Goal: Task Accomplishment & Management: Manage account settings

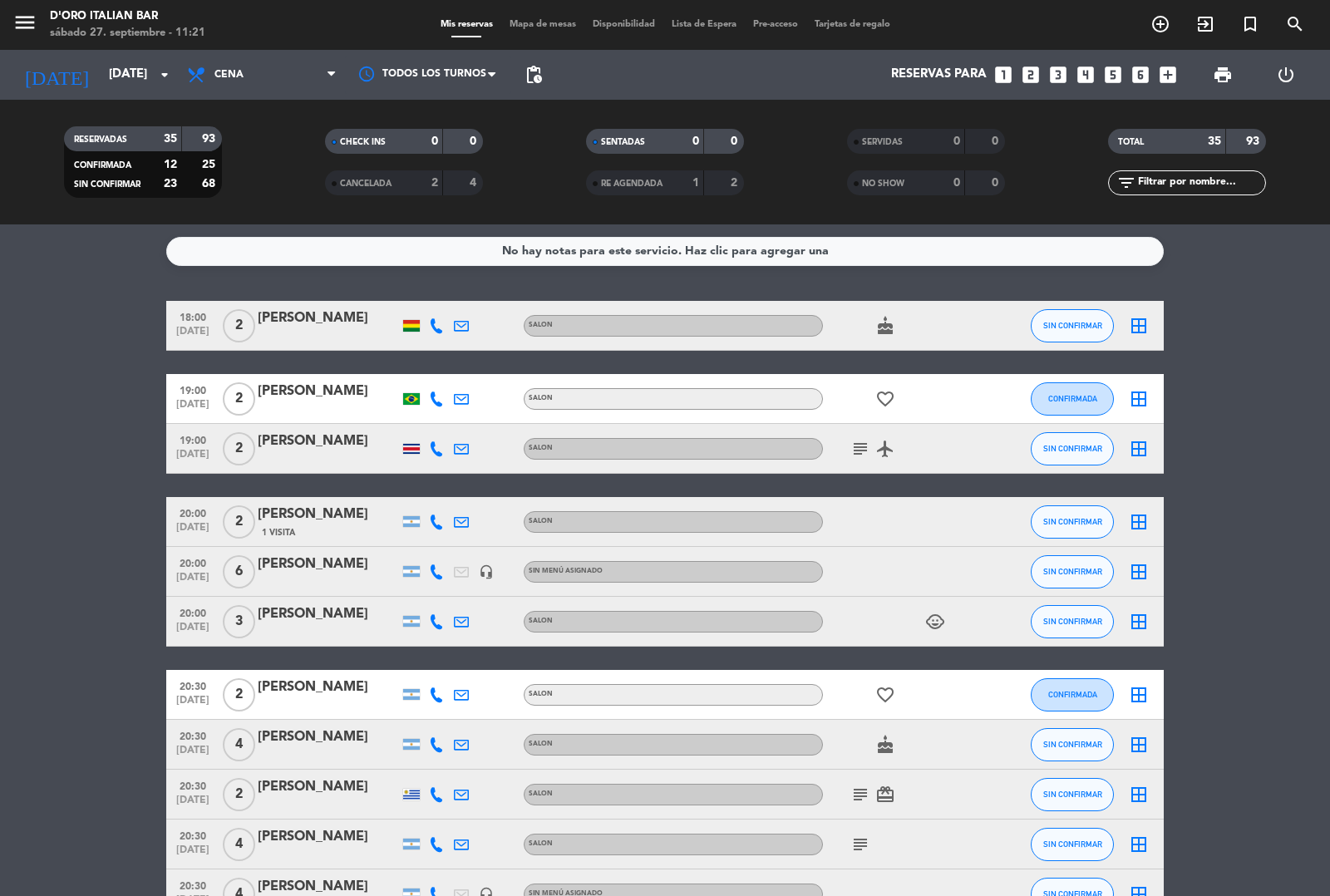
click at [854, 451] on icon "subject" at bounding box center [861, 449] width 20 height 20
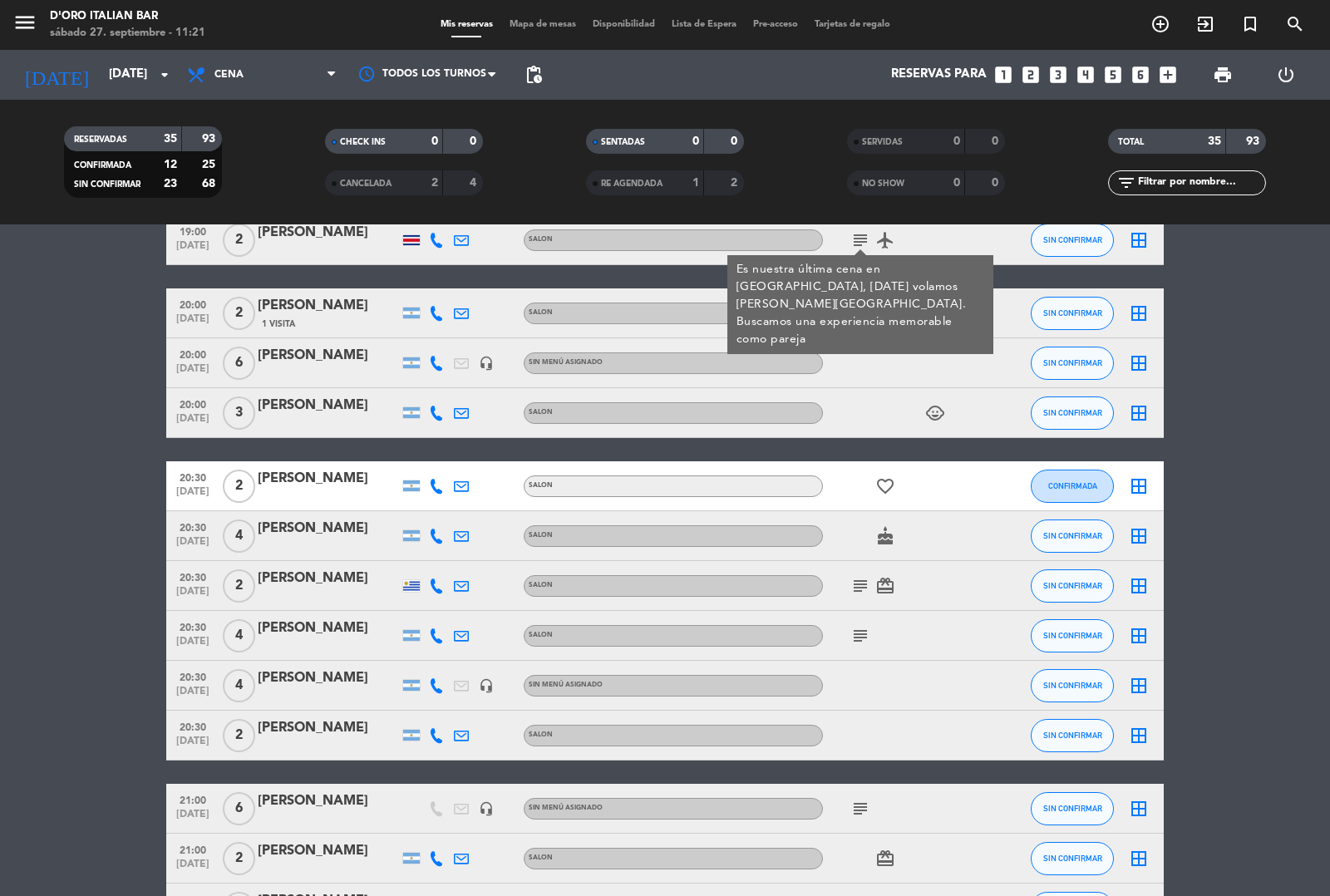
scroll to position [220, 0]
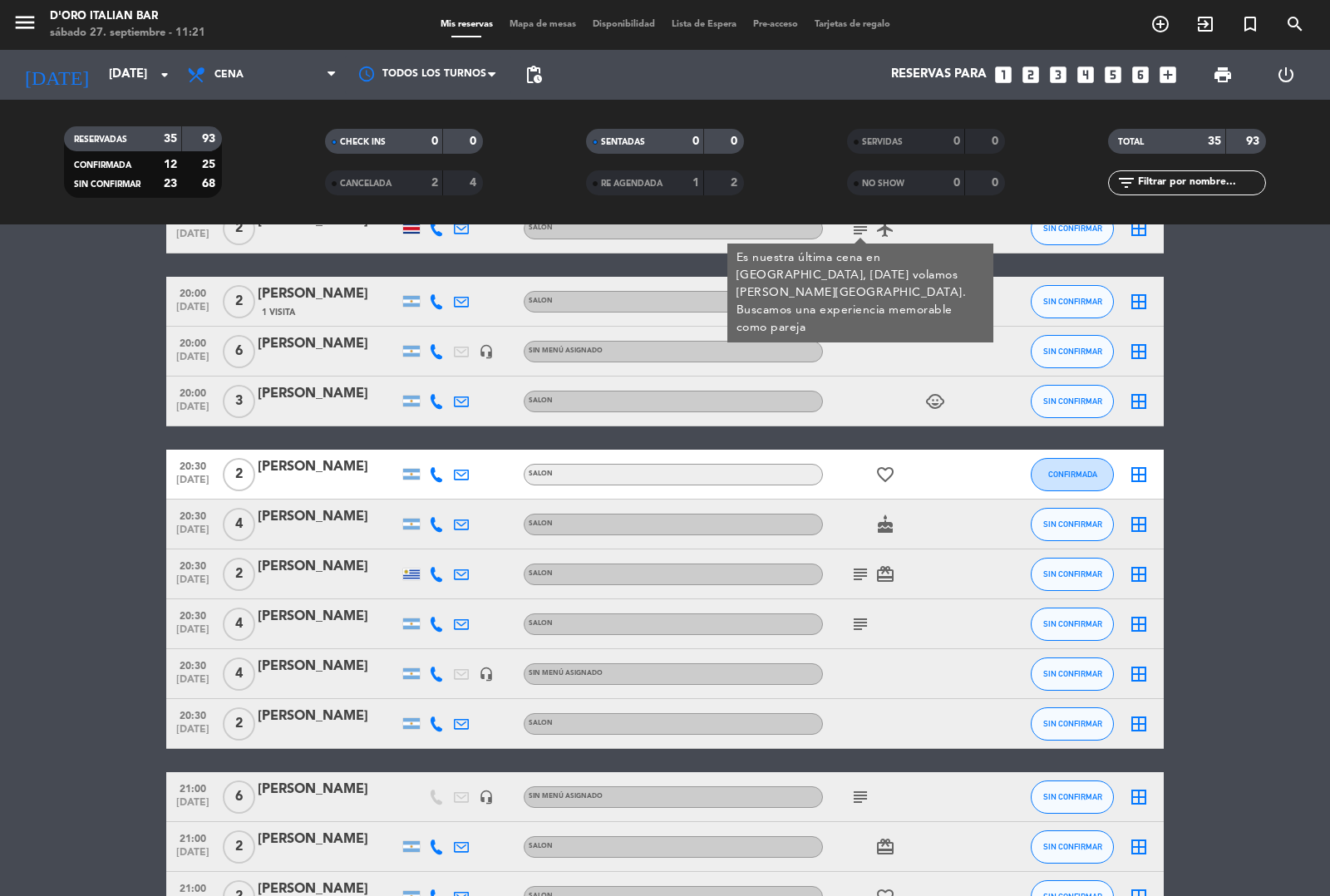
click at [853, 576] on icon "subject" at bounding box center [861, 575] width 20 height 20
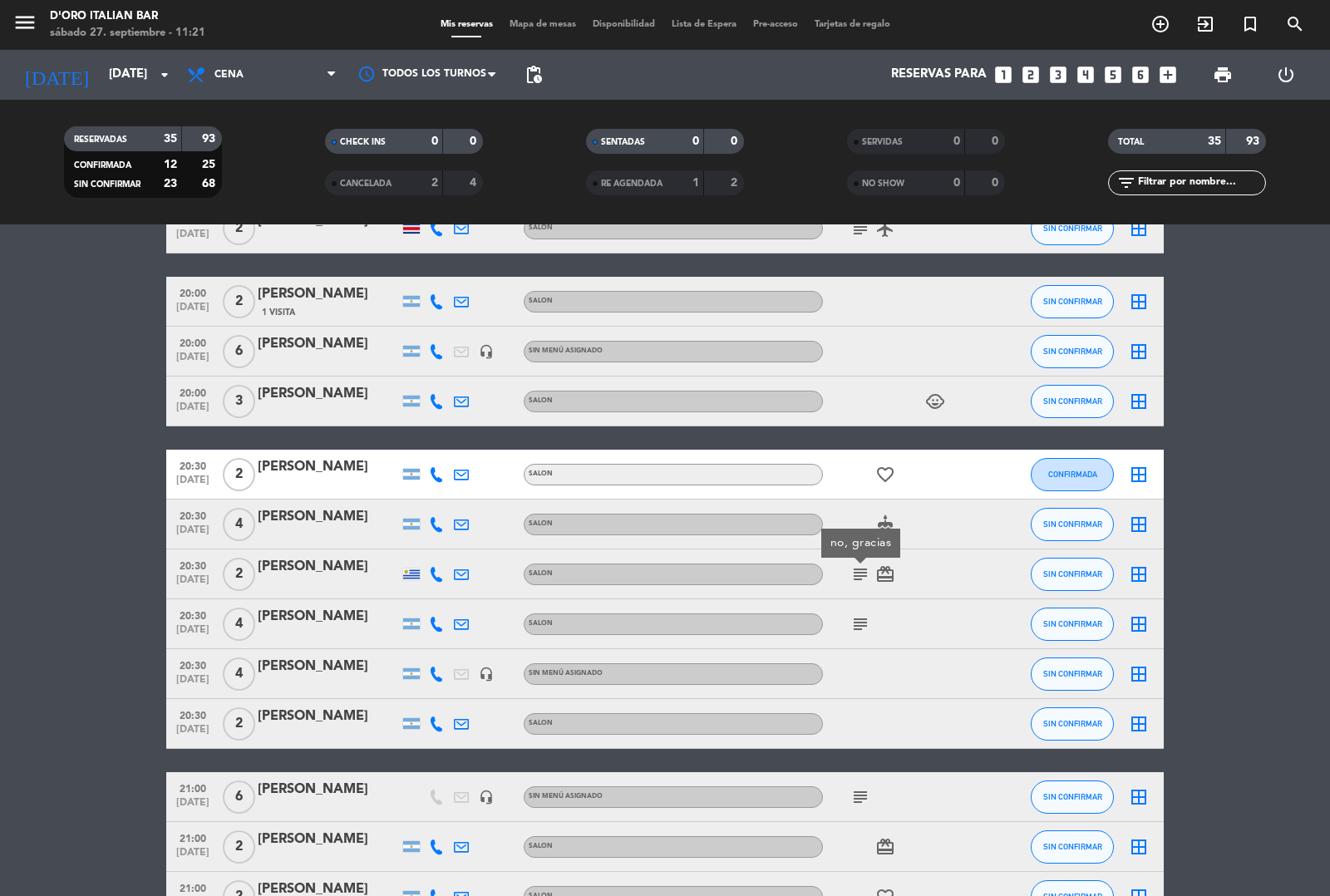
click at [851, 628] on icon "subject" at bounding box center [861, 625] width 20 height 20
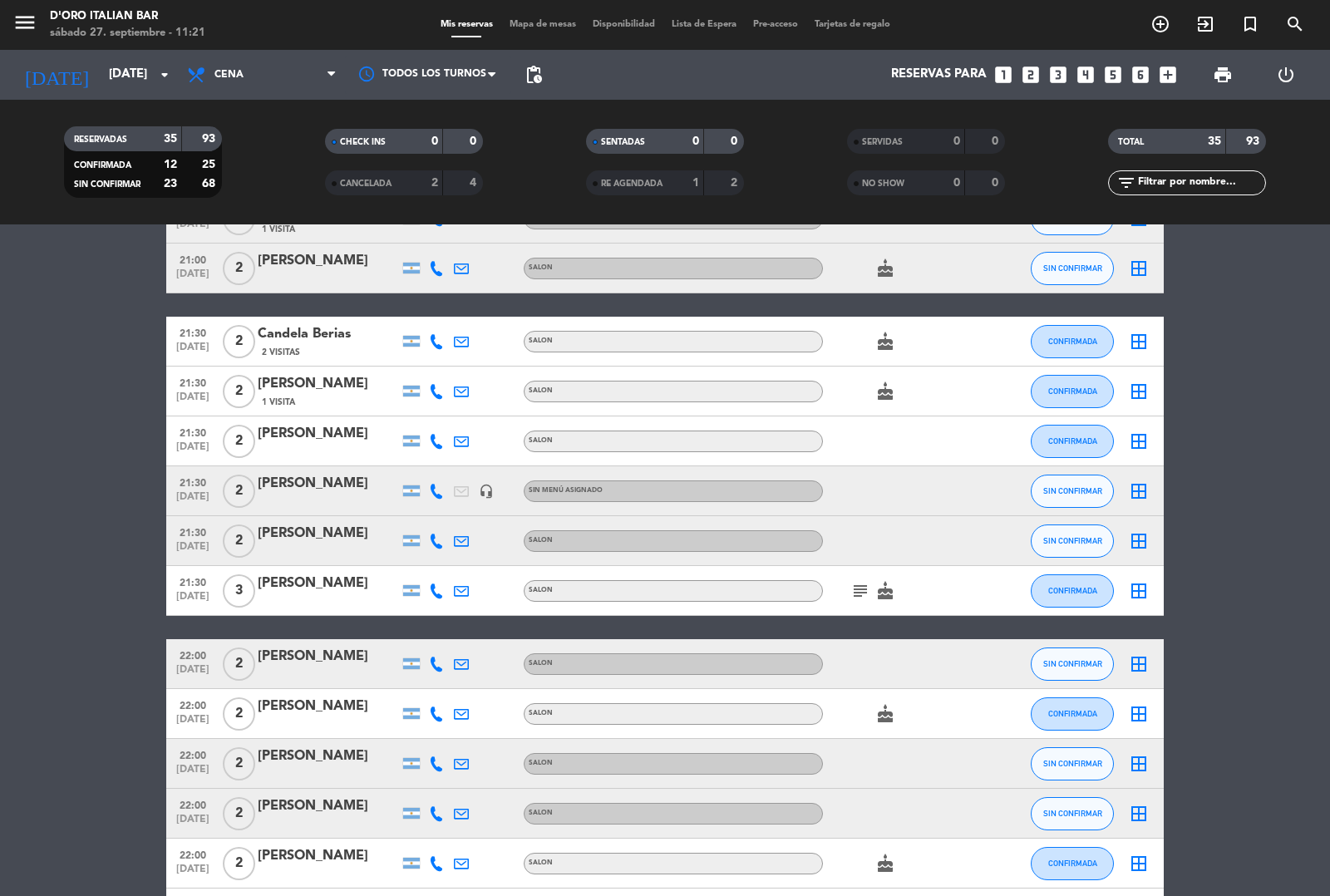
scroll to position [969, 0]
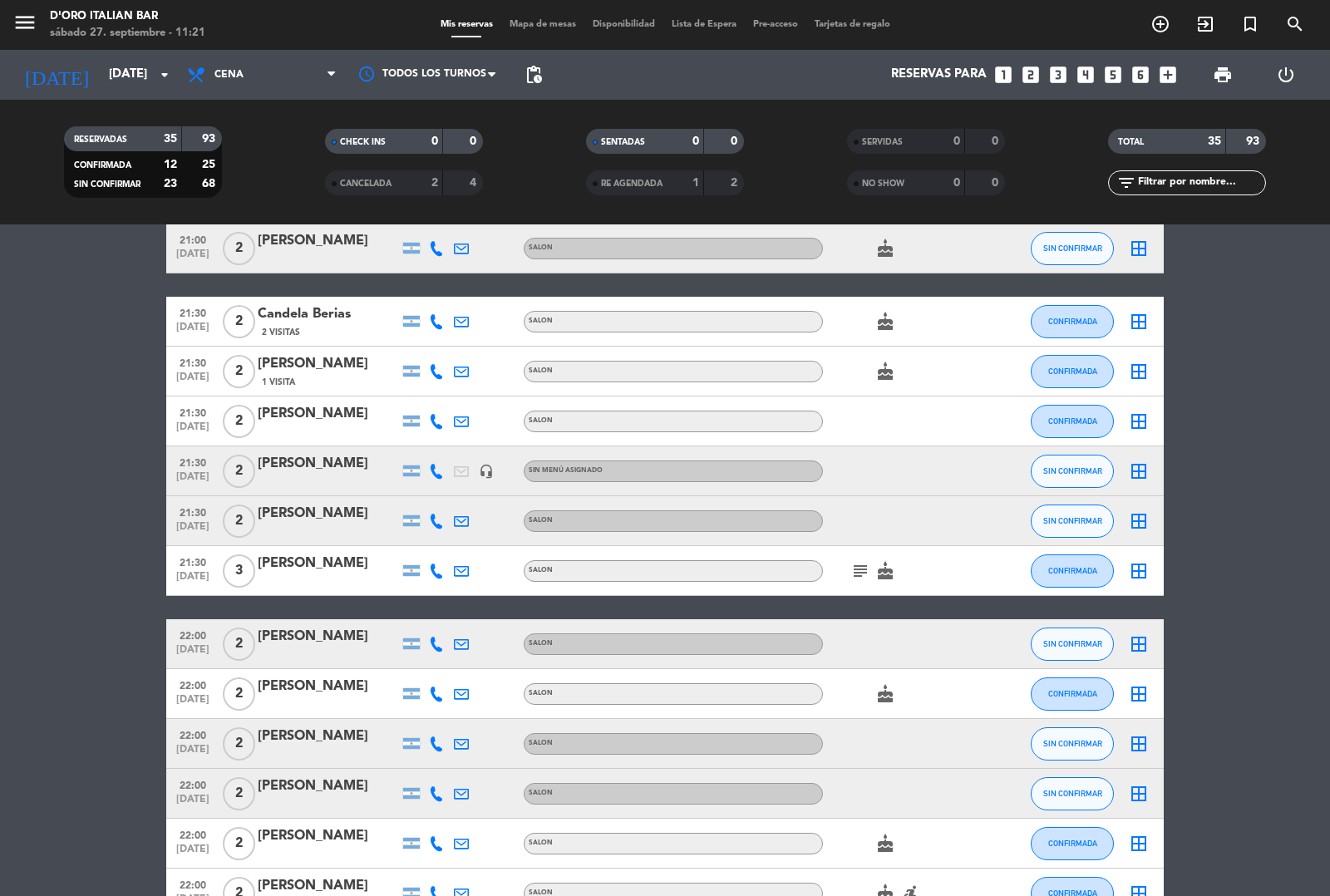
click at [851, 574] on icon "subject" at bounding box center [861, 571] width 20 height 20
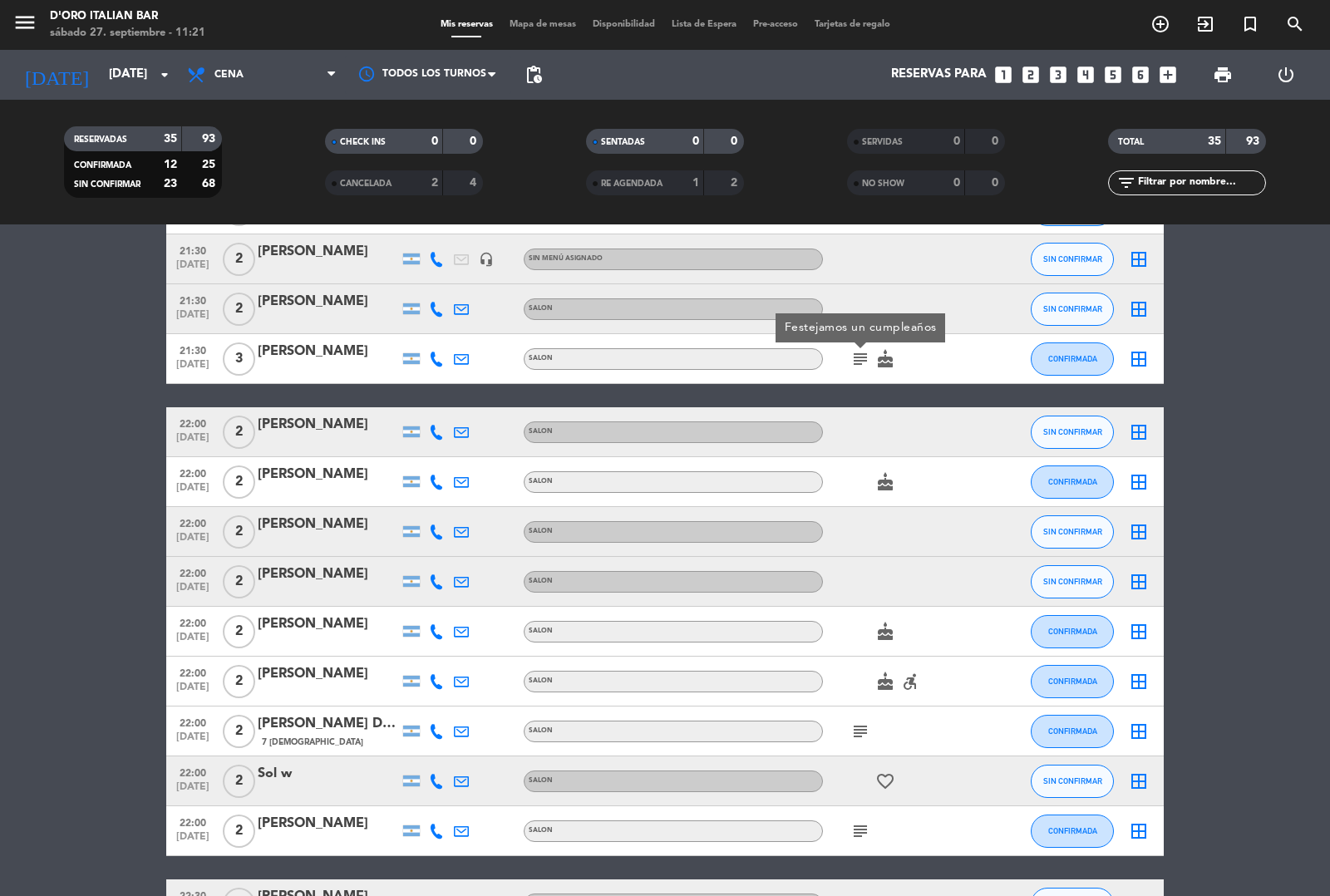
scroll to position [1182, 0]
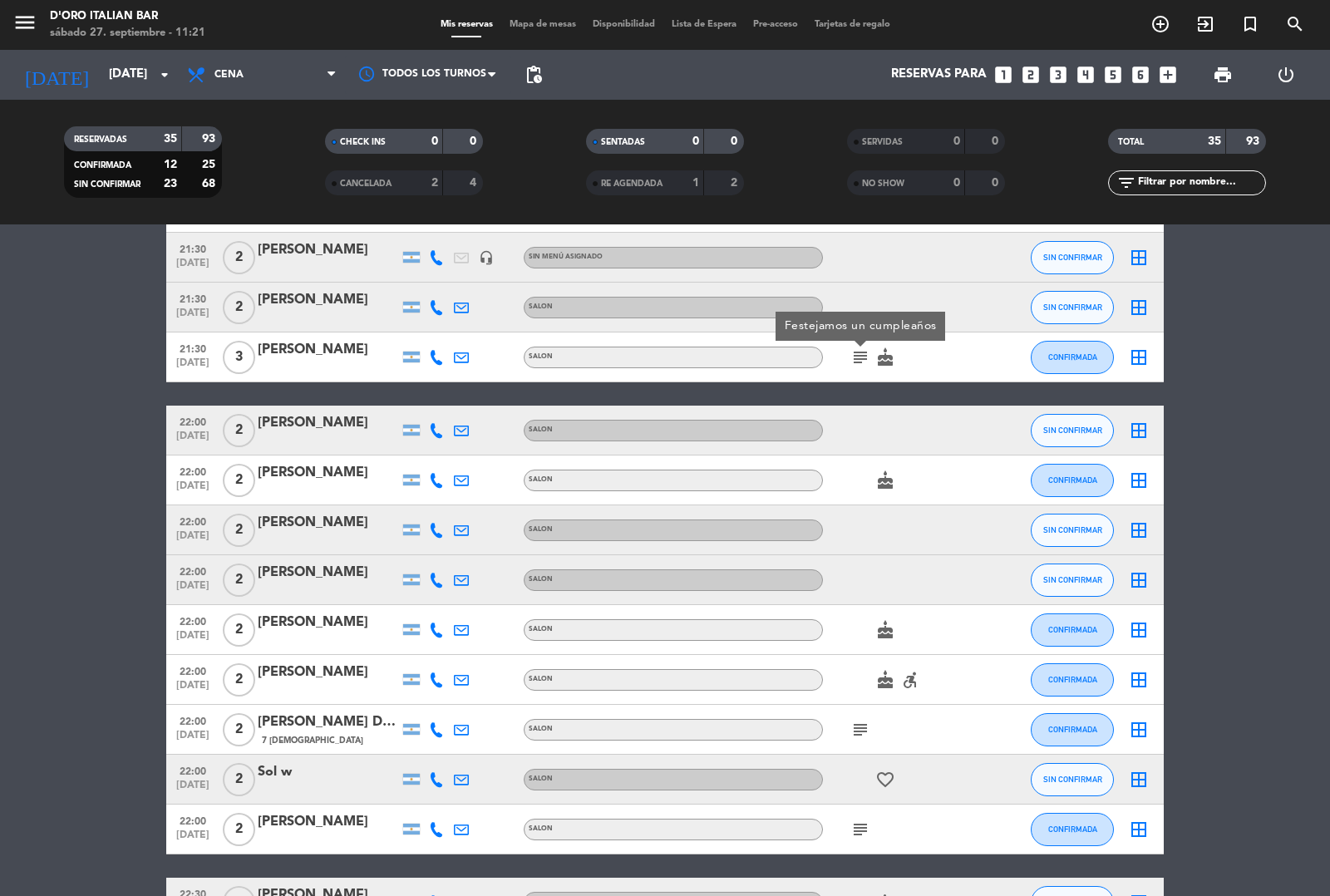
click at [865, 730] on icon "subject" at bounding box center [861, 730] width 20 height 20
click at [820, 826] on div "SALON" at bounding box center [673, 829] width 299 height 21
click at [889, 833] on div "subject" at bounding box center [898, 829] width 150 height 49
click at [852, 823] on icon "subject" at bounding box center [861, 830] width 20 height 20
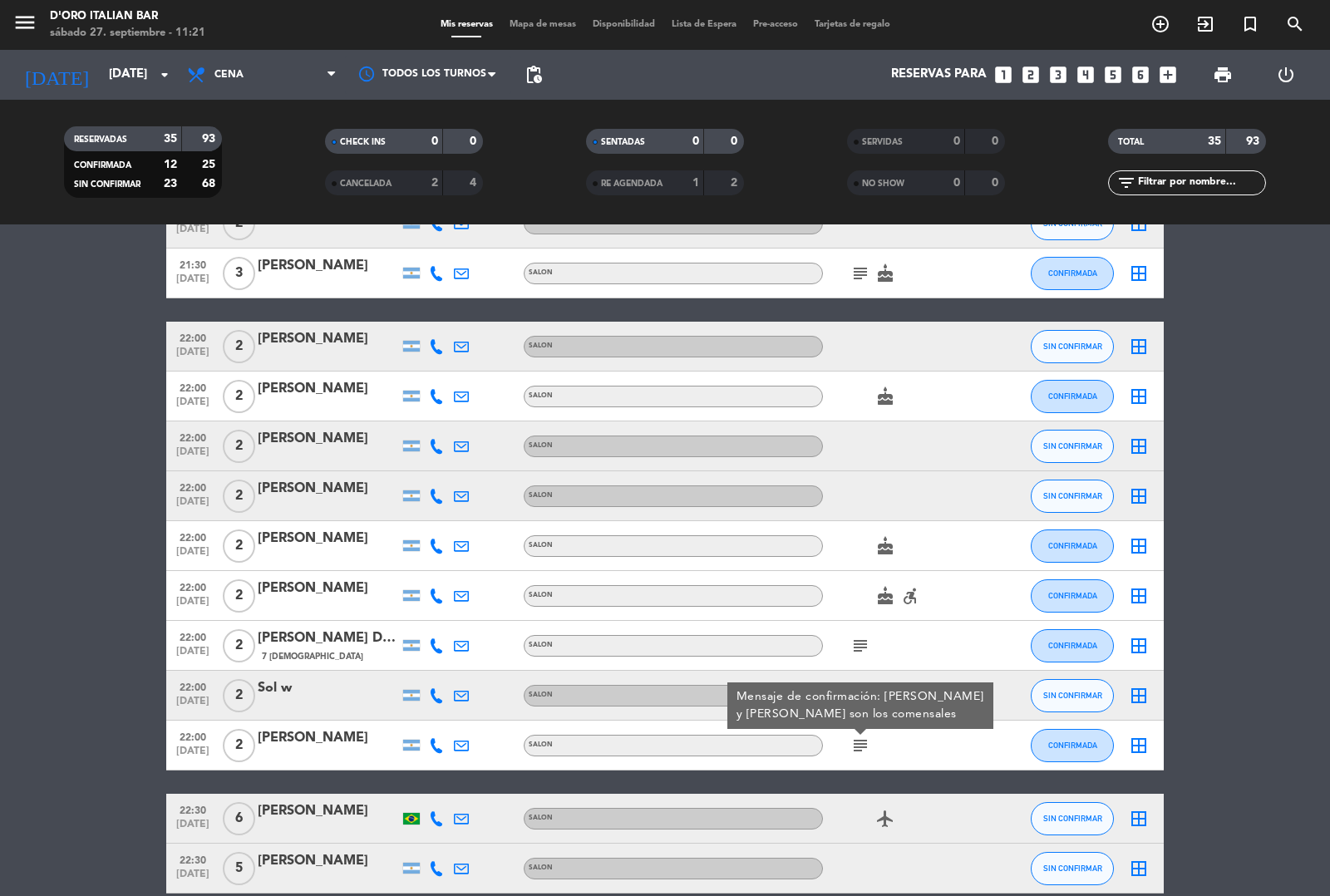
scroll to position [1419, 0]
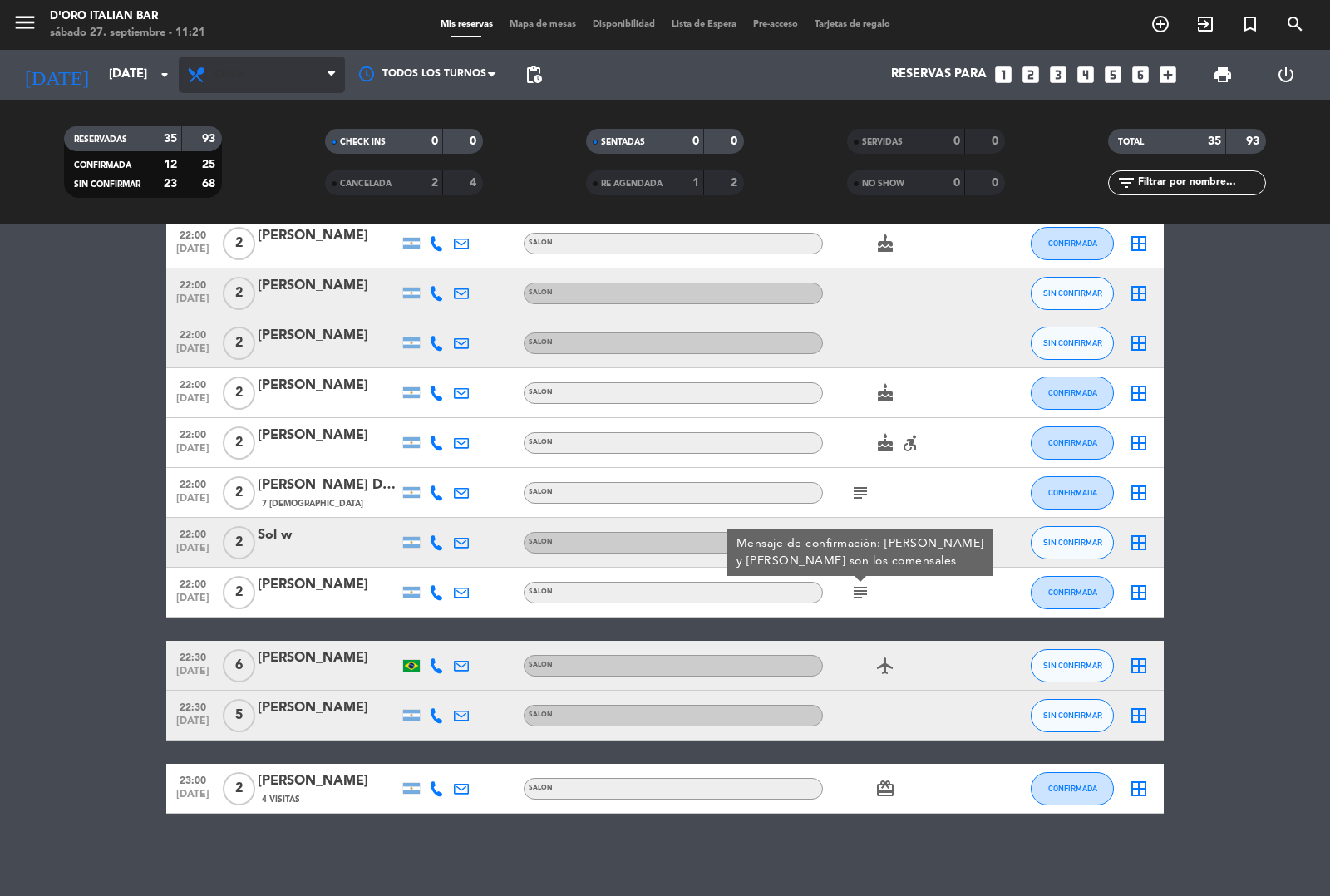
click at [256, 77] on span "Cena" at bounding box center [262, 75] width 167 height 37
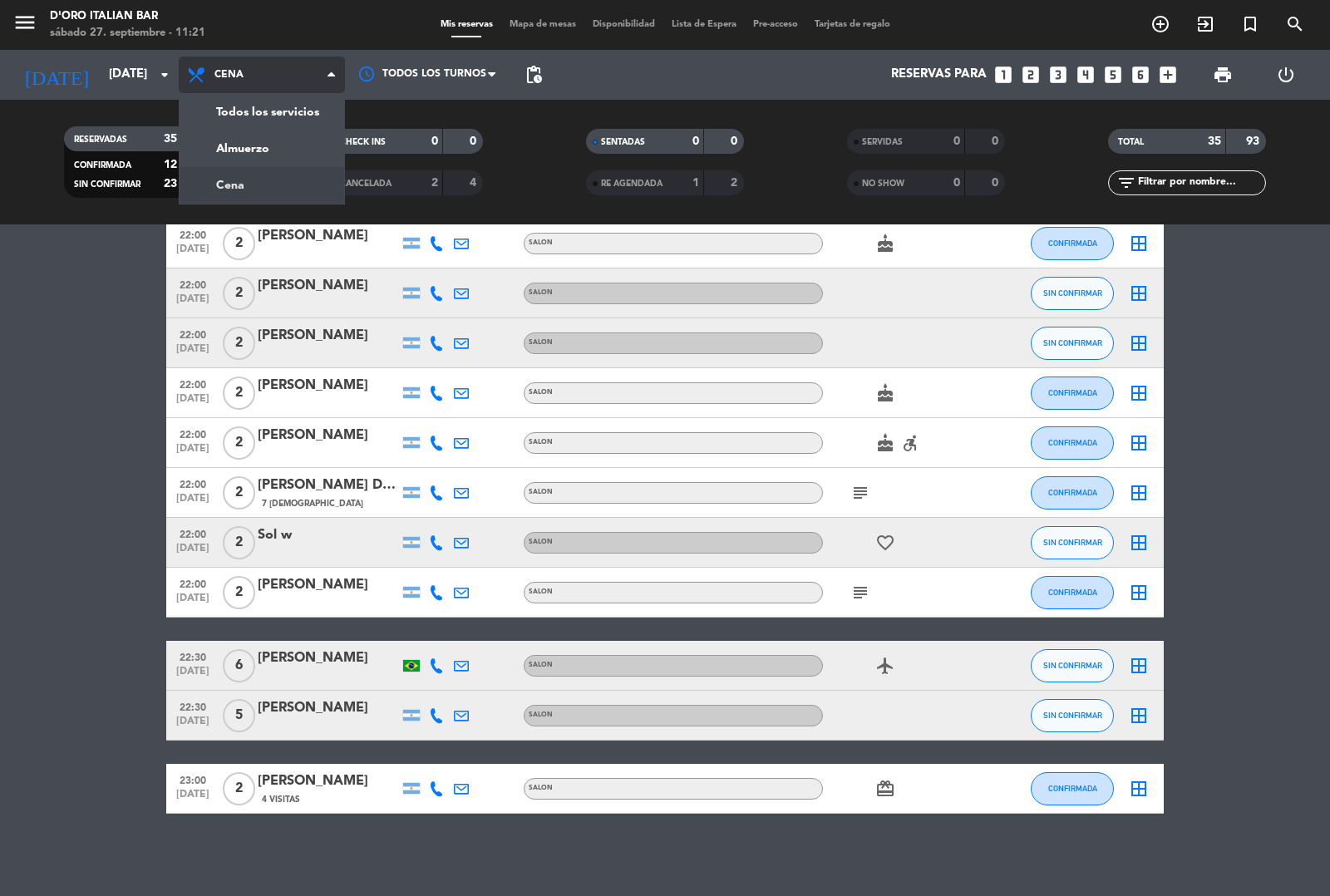
click at [309, 135] on div "menu D'oro Italian Bar [DATE] 27. septiembre - 11:21 Mis reservas Mapa de mesas…" at bounding box center [665, 112] width 1330 height 225
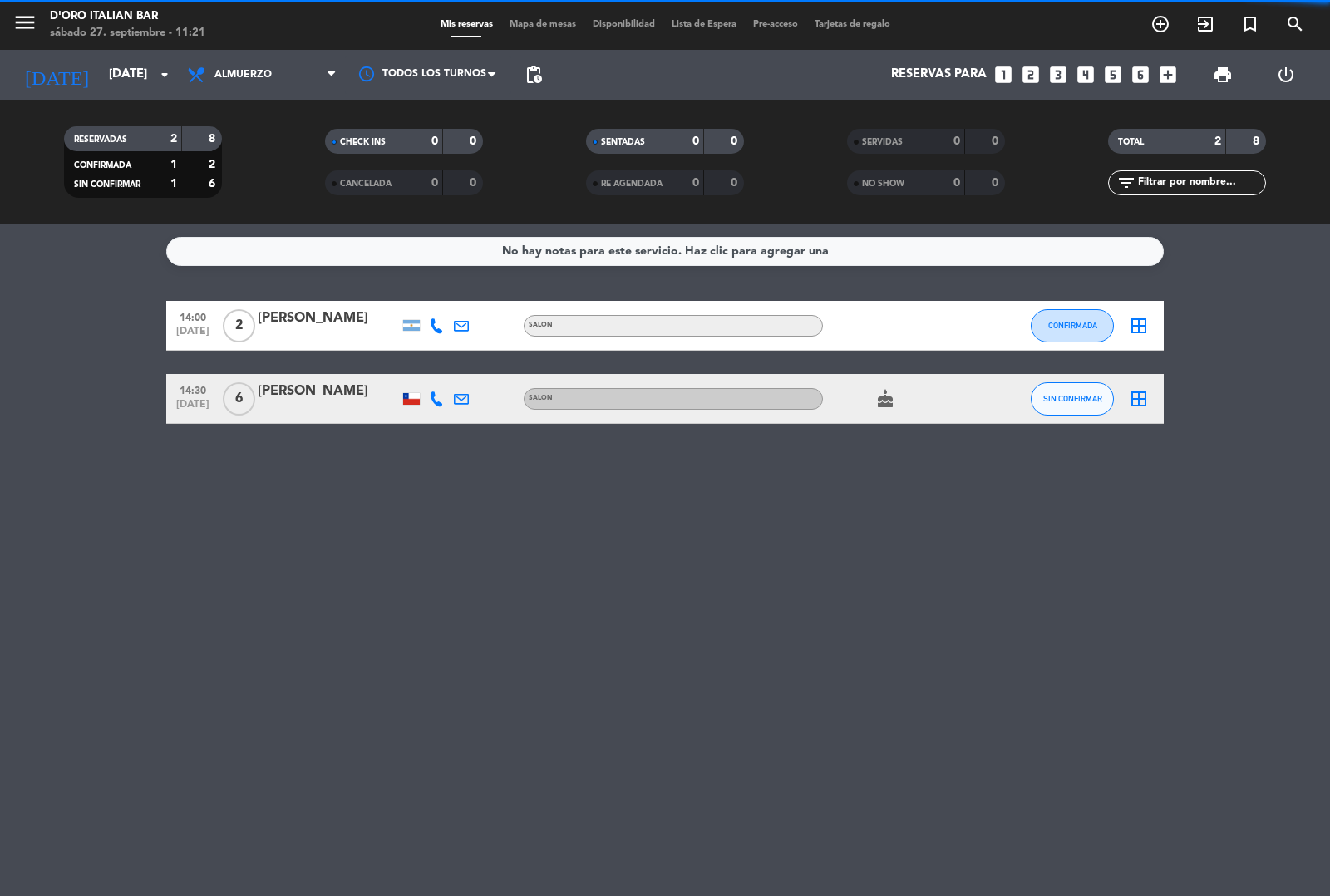
scroll to position [0, 0]
